Goal: Task Accomplishment & Management: Use online tool/utility

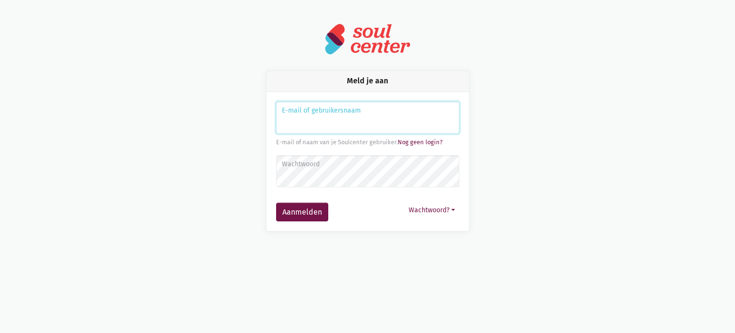
click at [287, 122] on input "Aanmelden" at bounding box center [367, 117] width 183 height 33
type input "[EMAIL_ADDRESS][DOMAIN_NAME]"
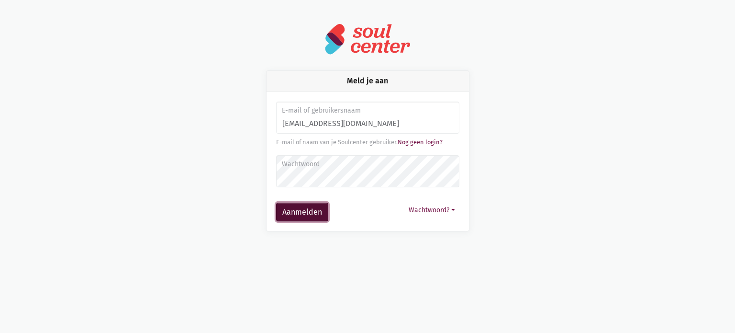
click at [296, 210] on button "Aanmelden" at bounding box center [302, 211] width 52 height 19
